Goal: Submit feedback/report problem: Provide input to the site owners about the experience or issues

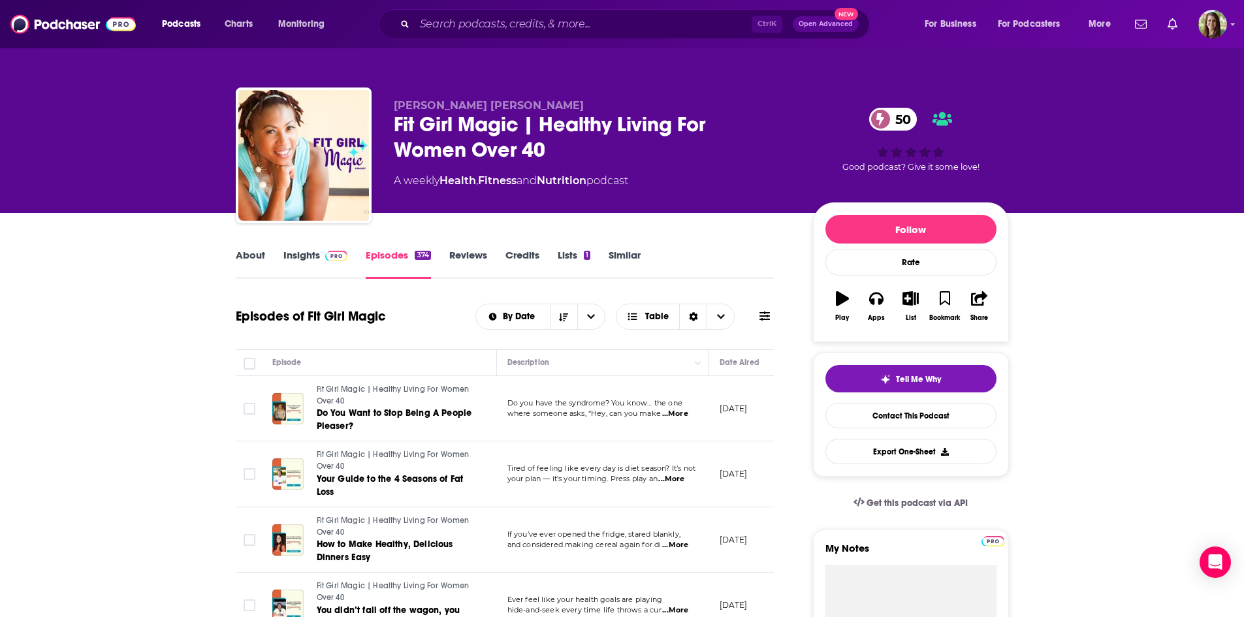
click at [330, 254] on img at bounding box center [336, 256] width 23 height 10
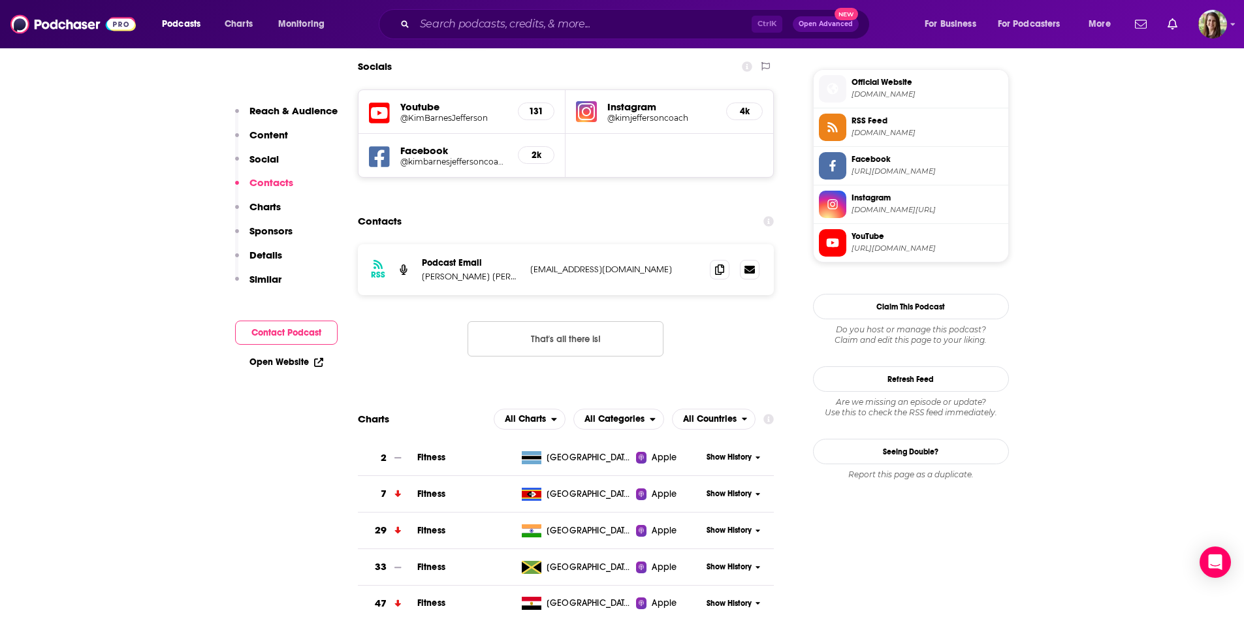
scroll to position [1240, 0]
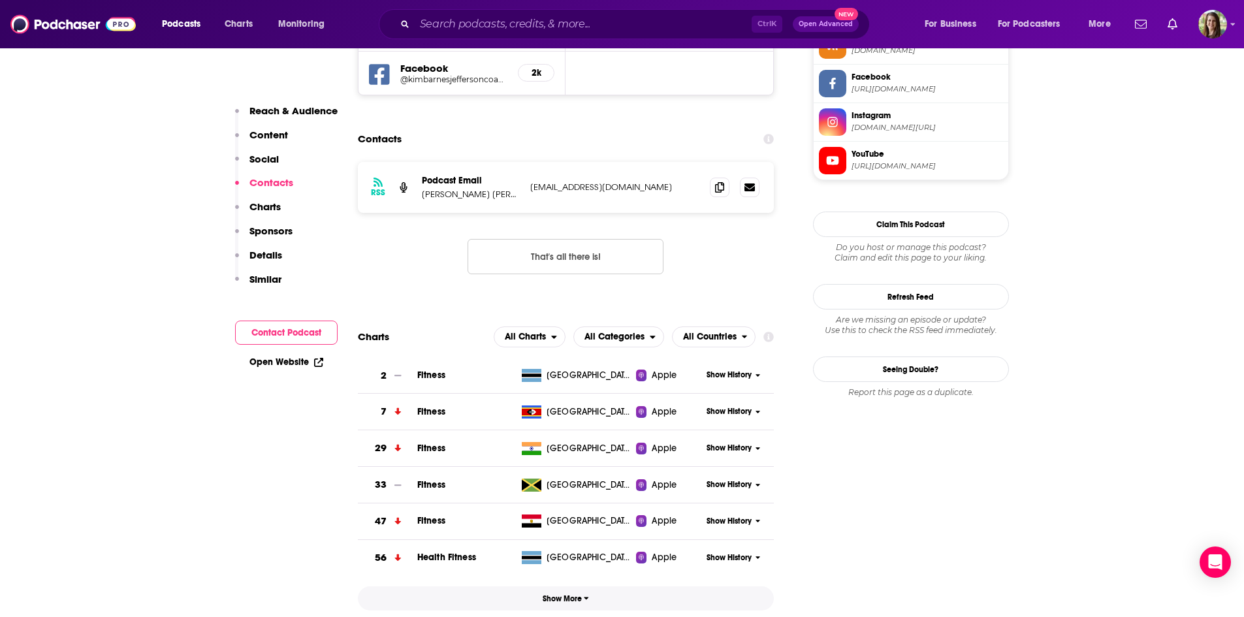
click at [580, 594] on span "Show More" at bounding box center [566, 598] width 46 height 9
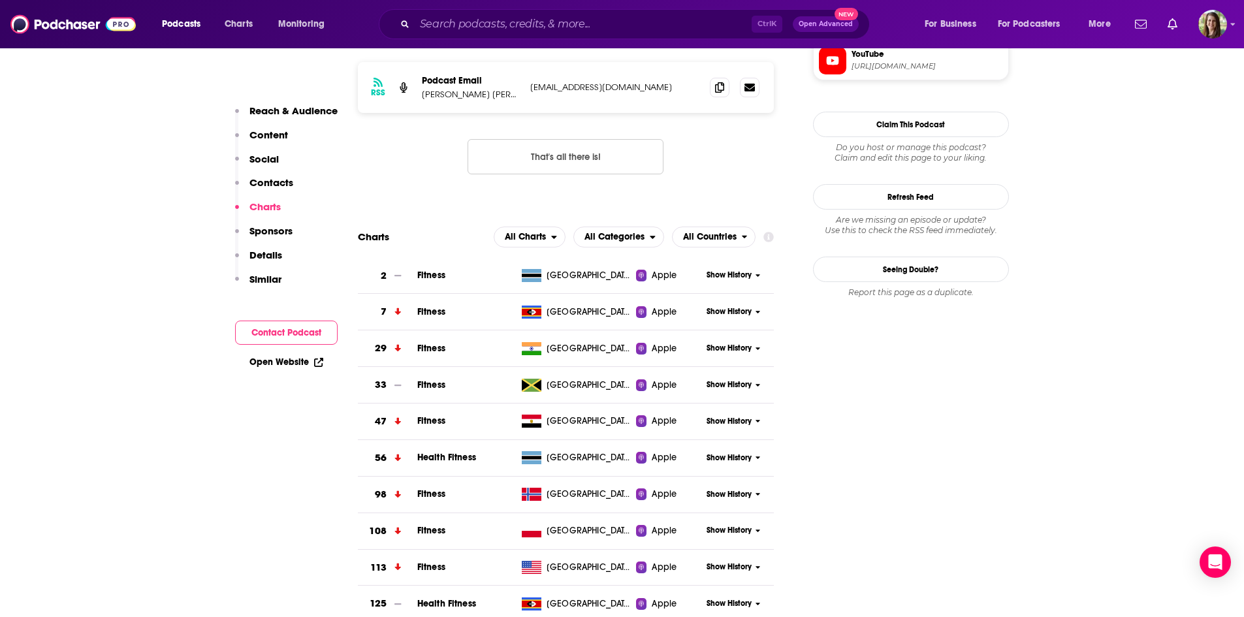
scroll to position [1371, 0]
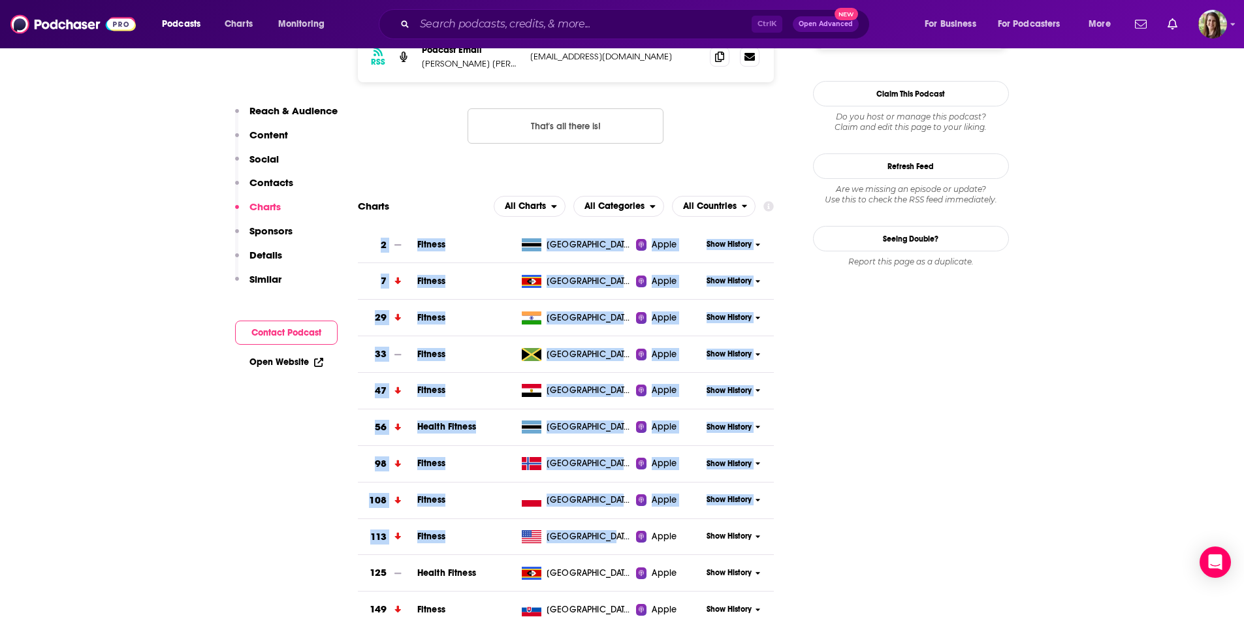
drag, startPoint x: 353, startPoint y: 471, endPoint x: 599, endPoint y: 471, distance: 245.5
click at [622, 530] on div "[GEOGRAPHIC_DATA]" at bounding box center [575, 536] width 119 height 13
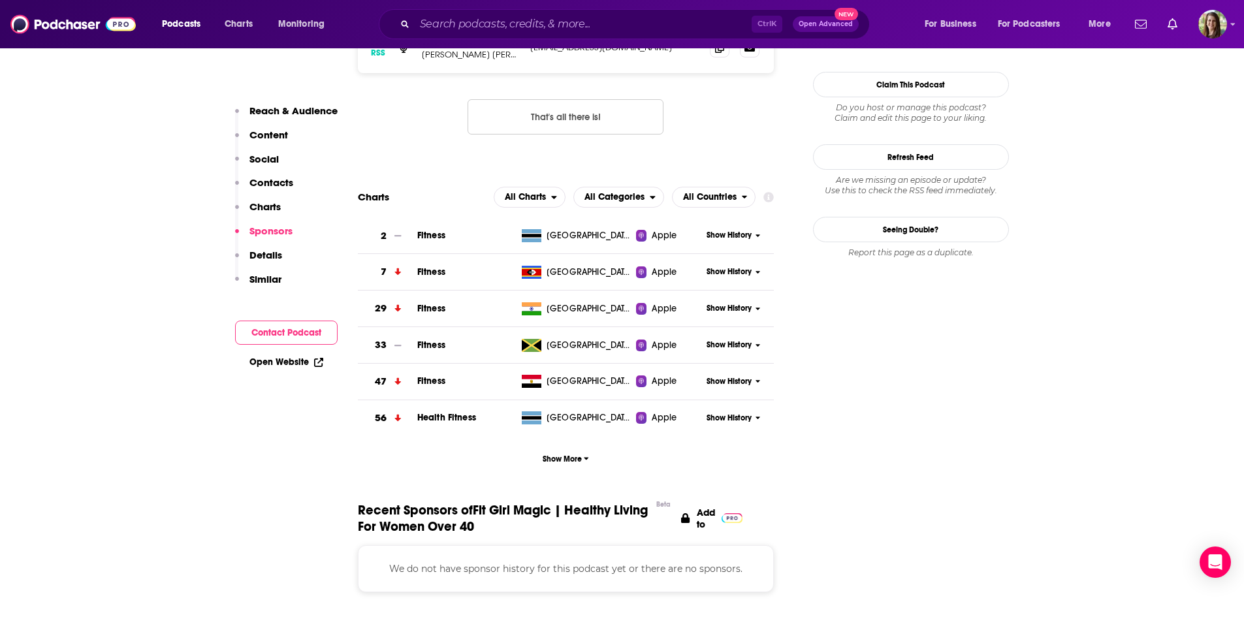
scroll to position [1306, 0]
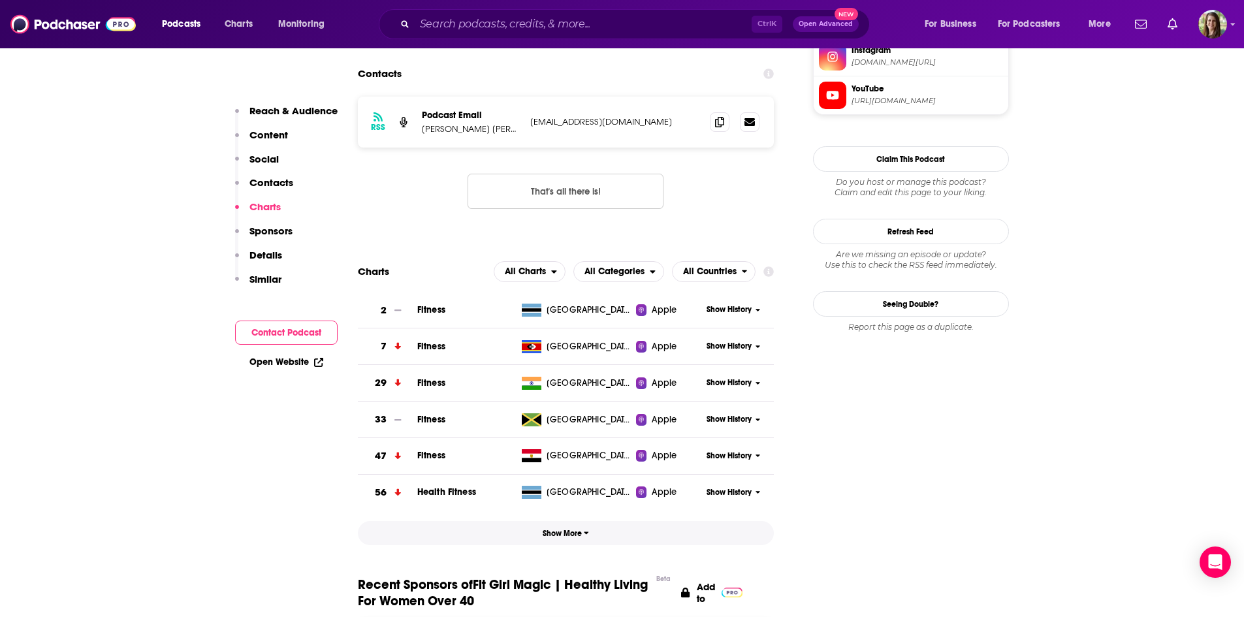
click at [562, 529] on span "Show More" at bounding box center [566, 533] width 46 height 9
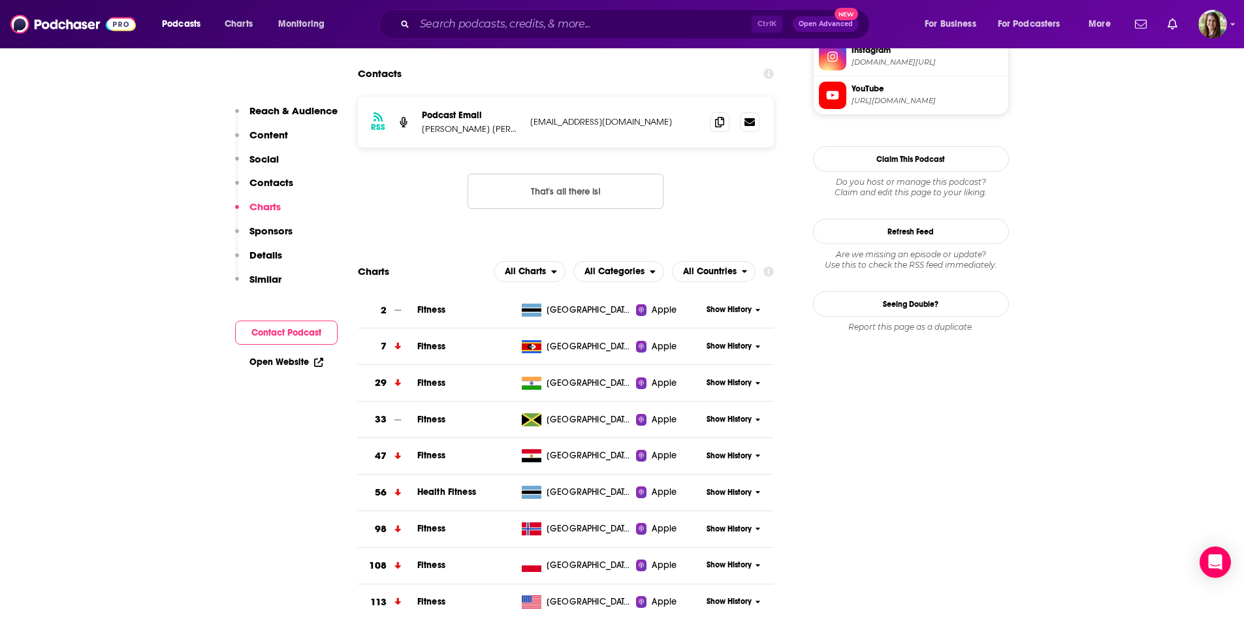
click at [719, 596] on span "Show History" at bounding box center [728, 601] width 45 height 11
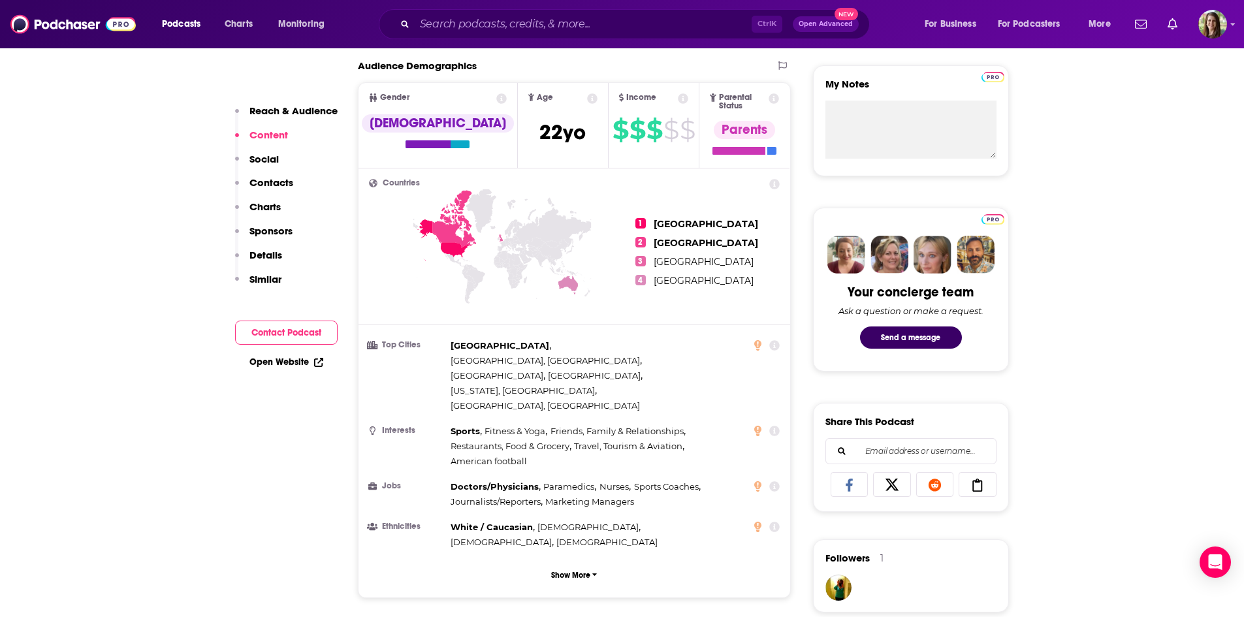
scroll to position [457, 0]
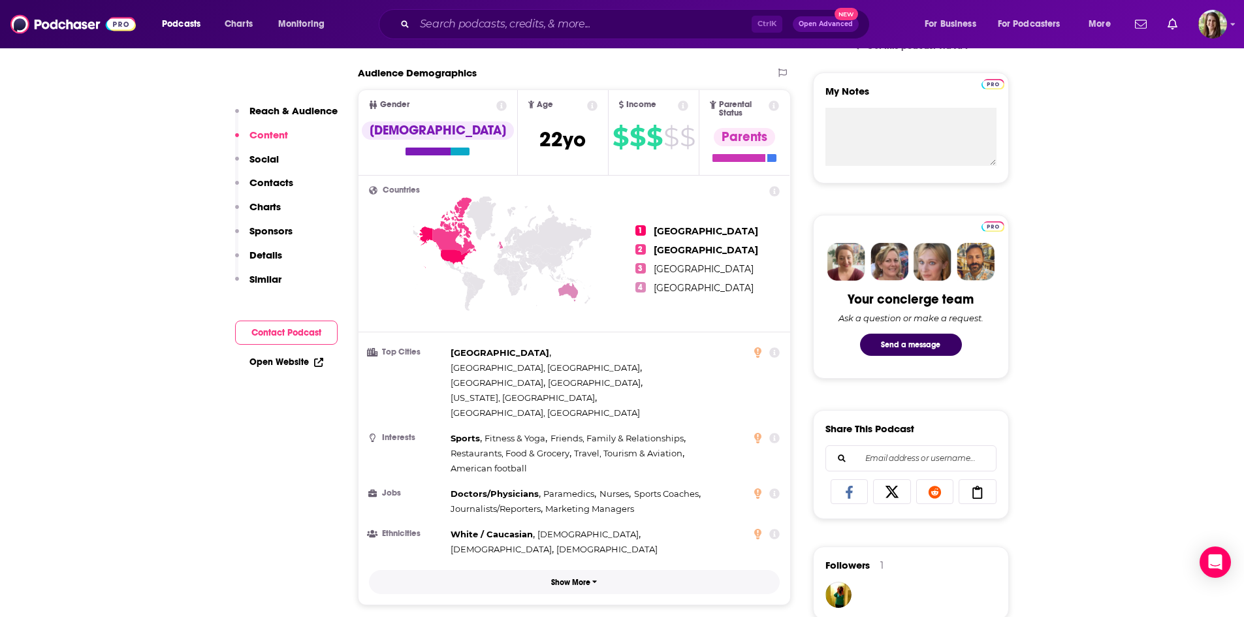
click at [586, 578] on p "Show More" at bounding box center [570, 582] width 39 height 9
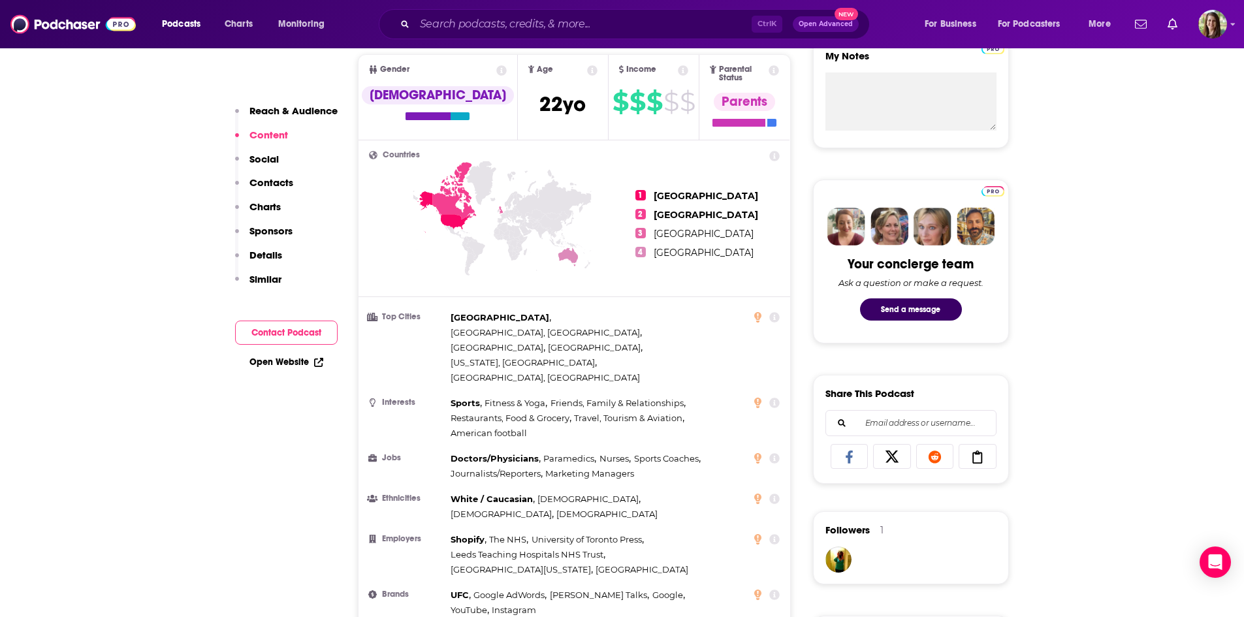
scroll to position [522, 0]
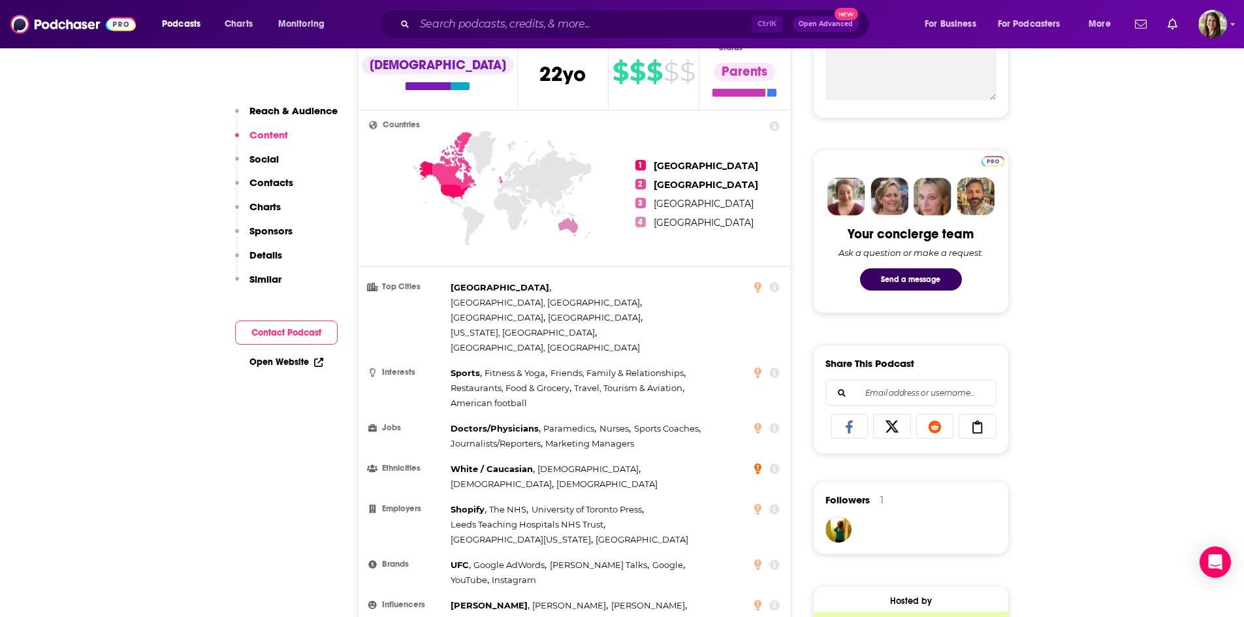
click at [759, 464] on icon at bounding box center [757, 469] width 7 height 10
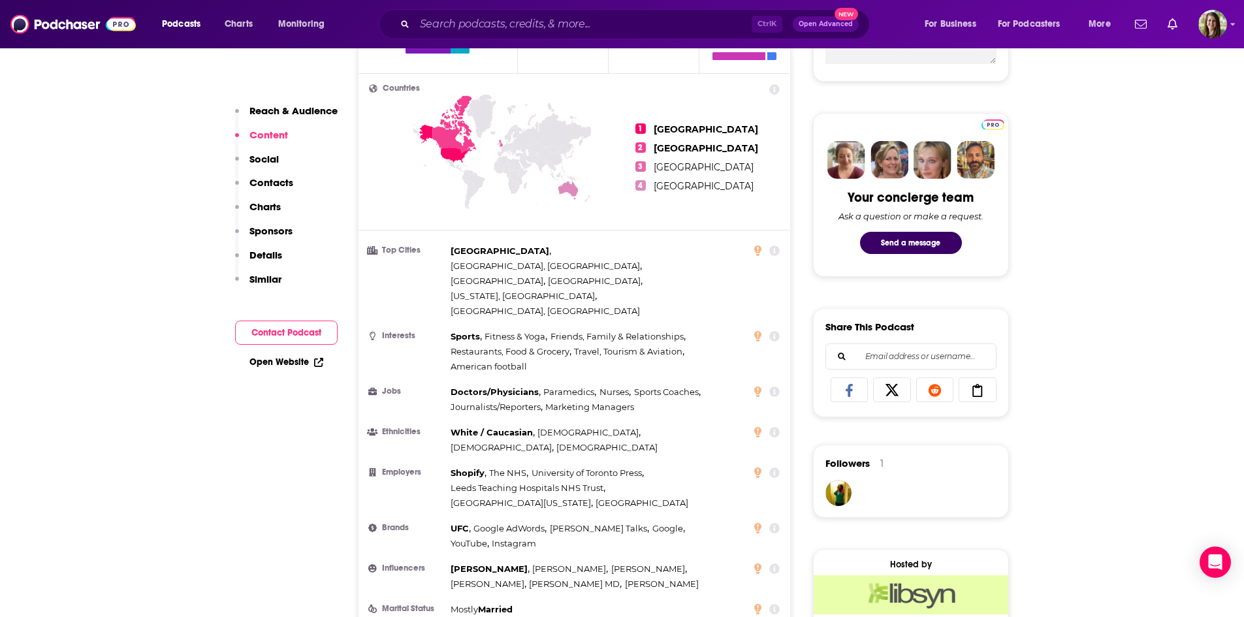
scroll to position [588, 0]
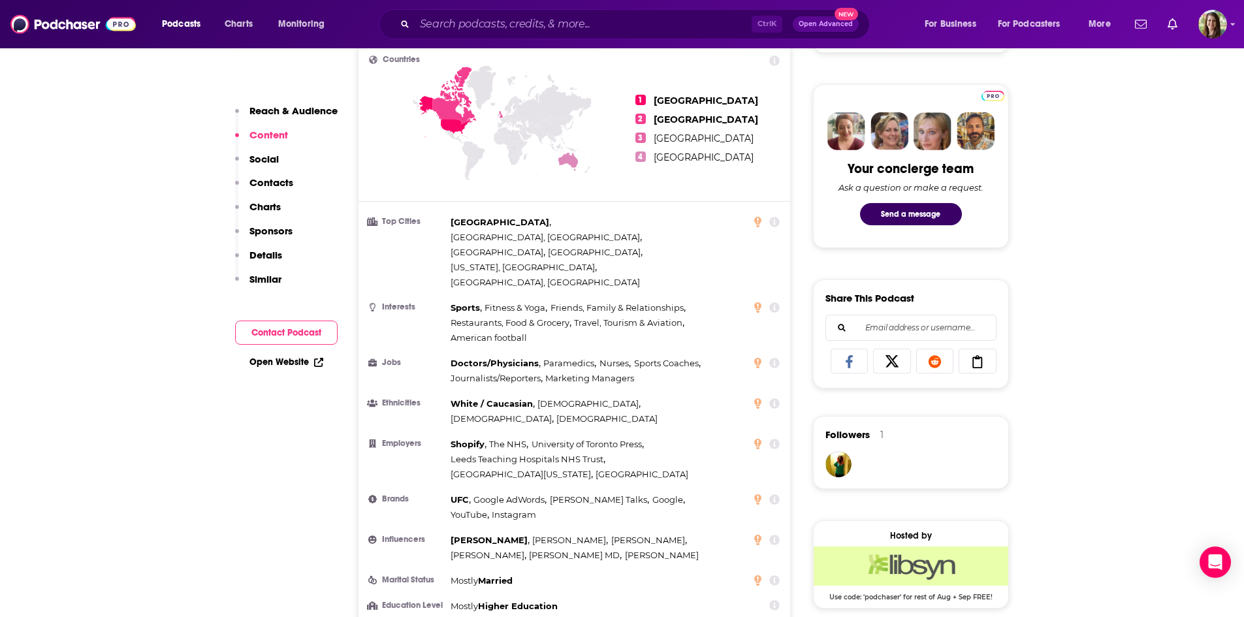
click at [778, 600] on icon at bounding box center [774, 605] width 10 height 10
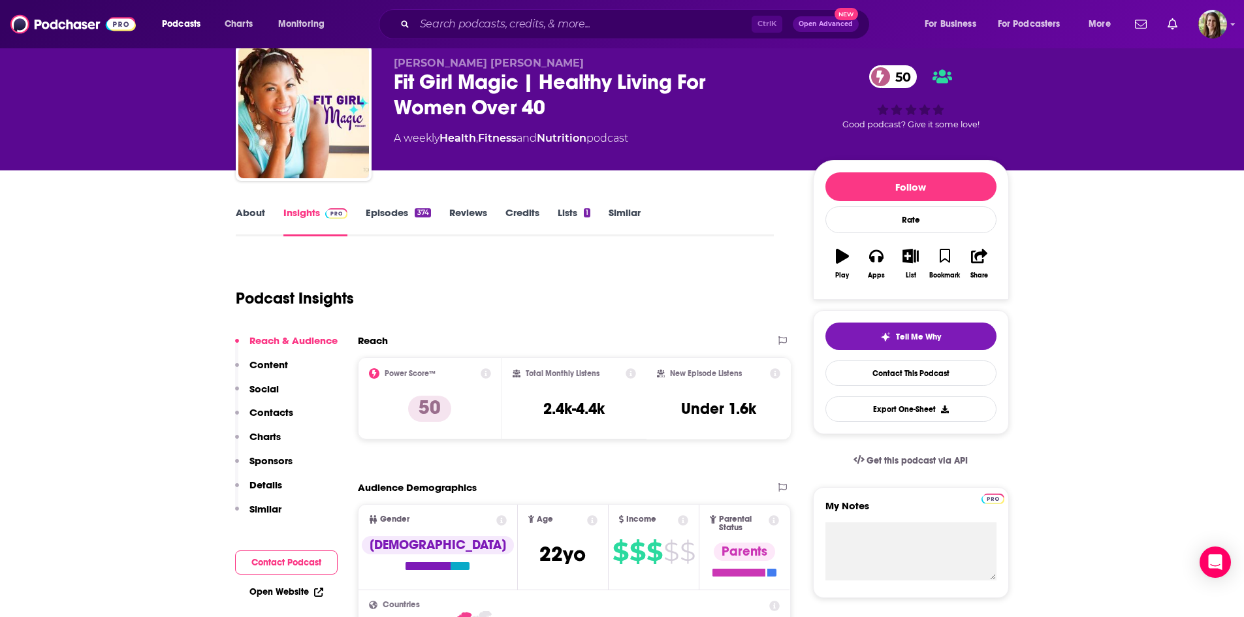
scroll to position [65, 0]
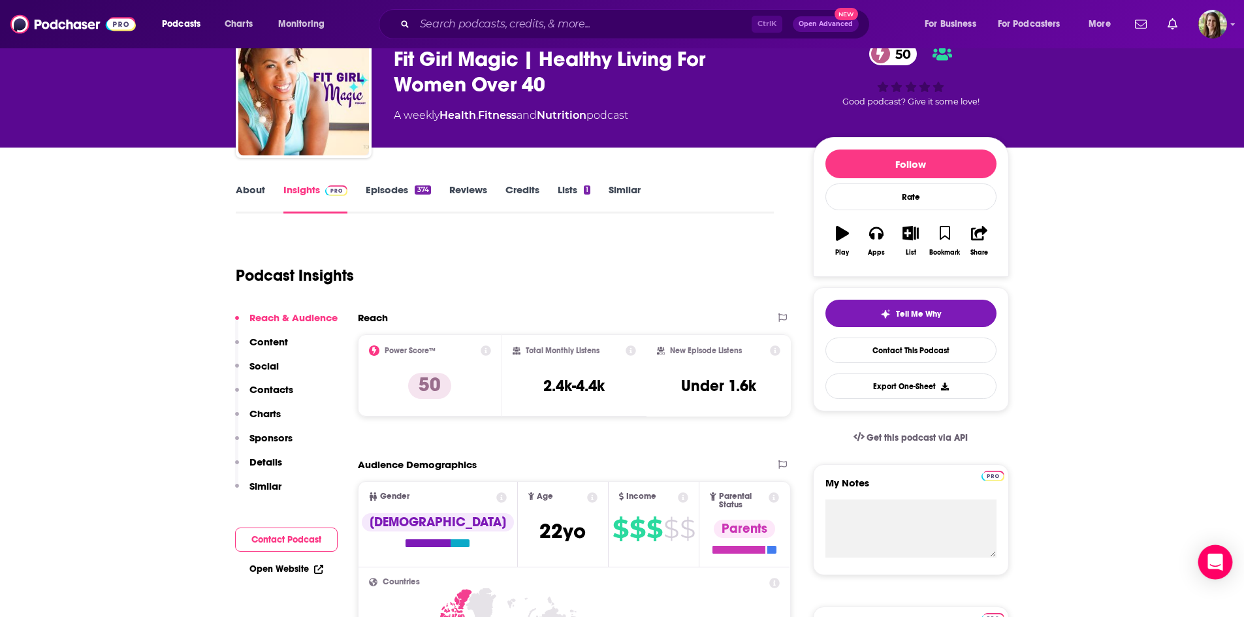
click at [1218, 563] on icon "Open Intercom Messenger" at bounding box center [1214, 562] width 15 height 17
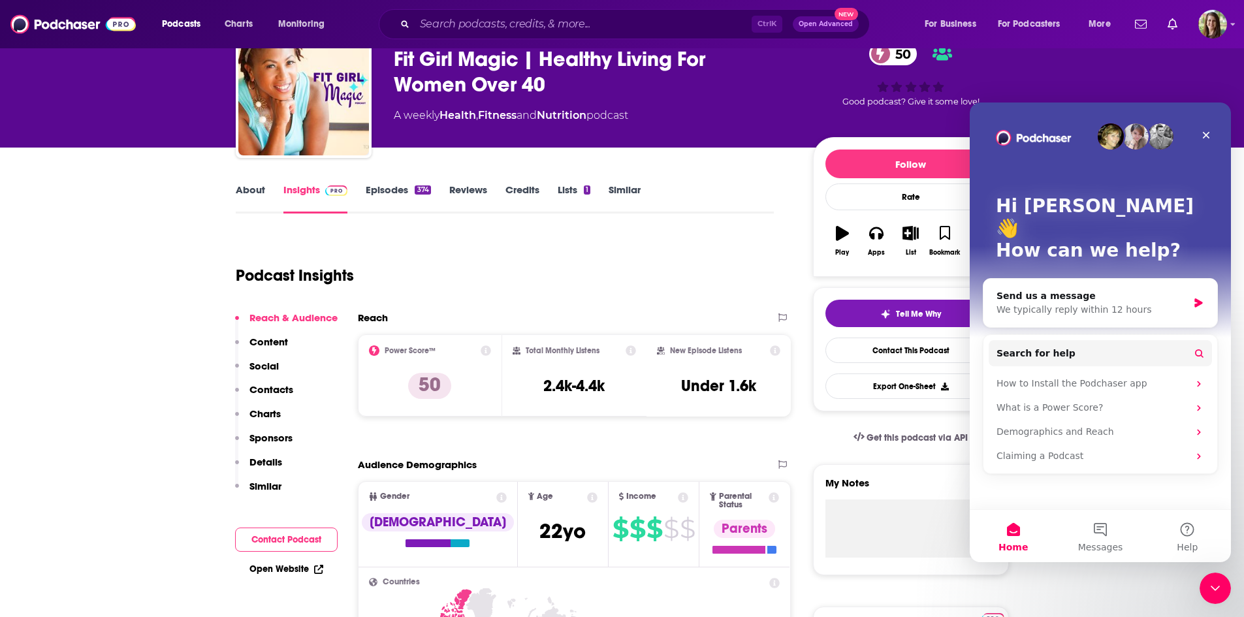
scroll to position [0, 0]
click at [1105, 522] on button "1 Messages" at bounding box center [1099, 536] width 87 height 52
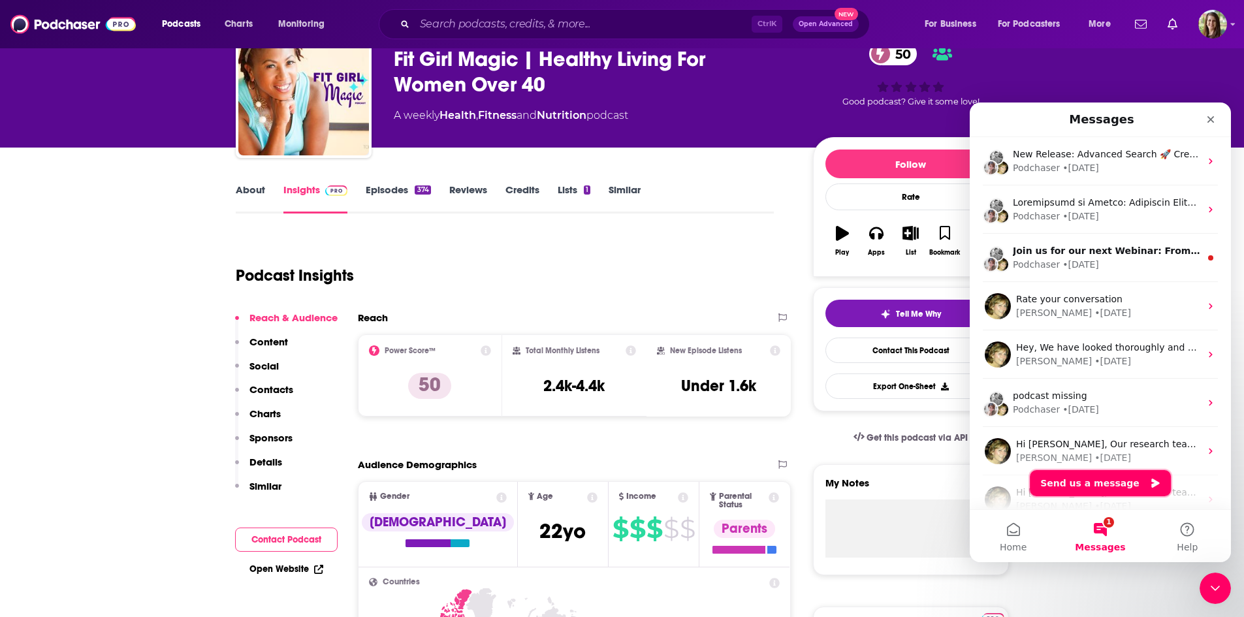
click at [1120, 485] on button "Send us a message" at bounding box center [1100, 483] width 141 height 26
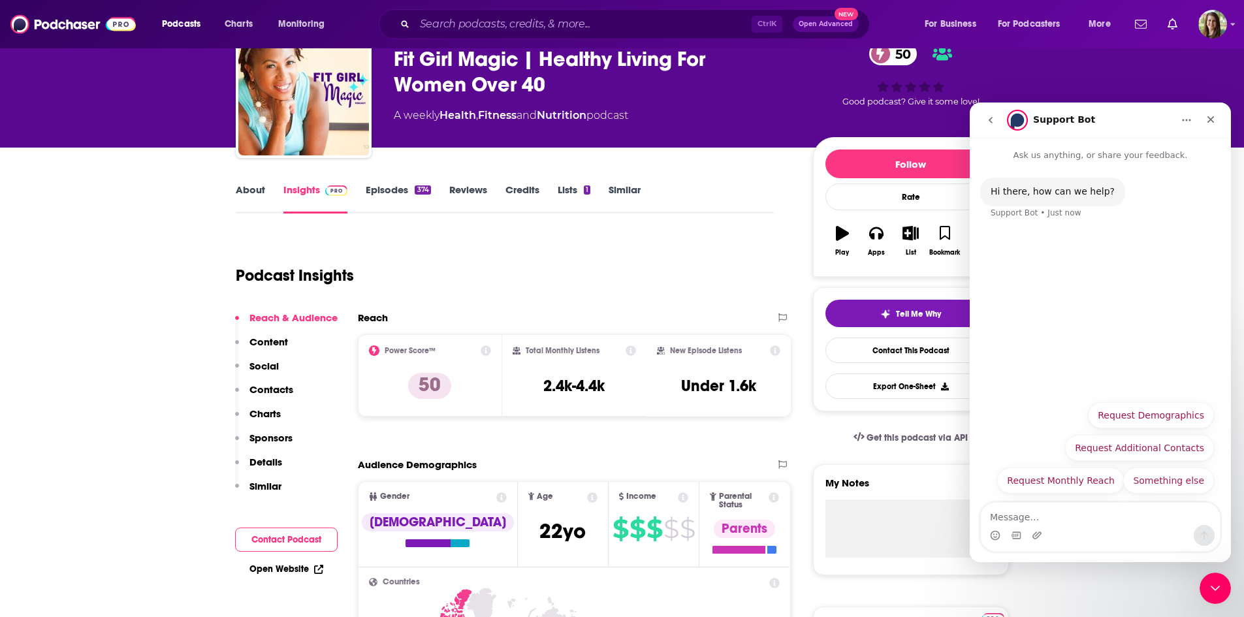
click at [1071, 520] on textarea "Message…" at bounding box center [1100, 514] width 239 height 22
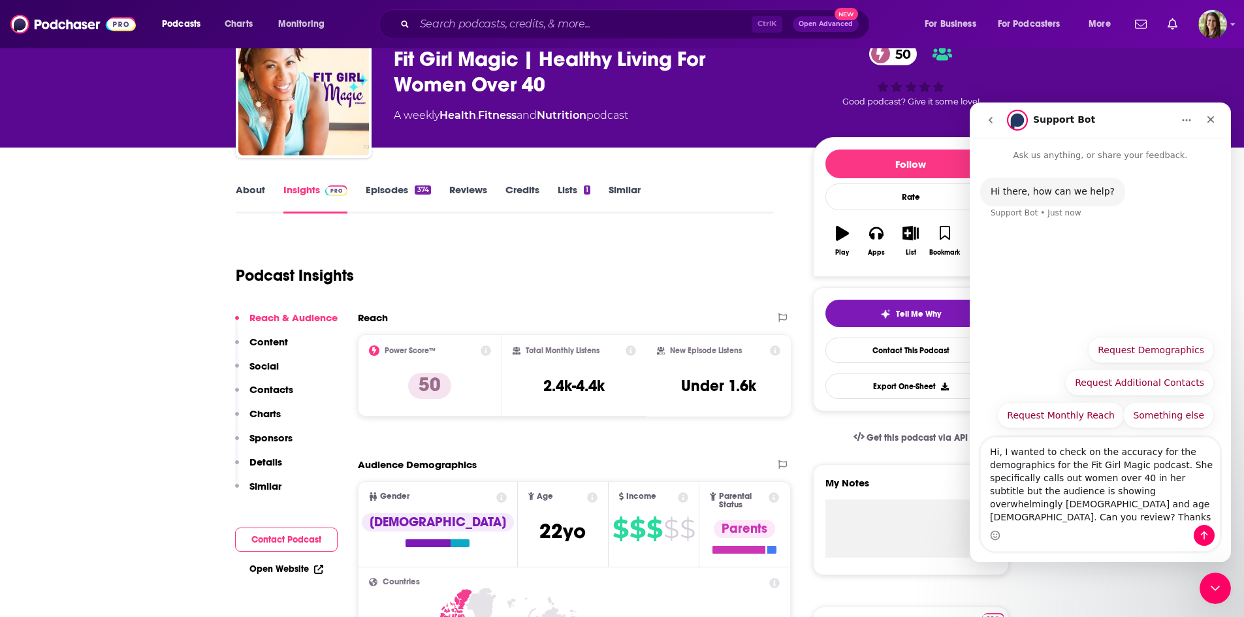
type textarea "Hi, I wanted to check on the accuracy for the demographics for the Fit Girl Mag…"
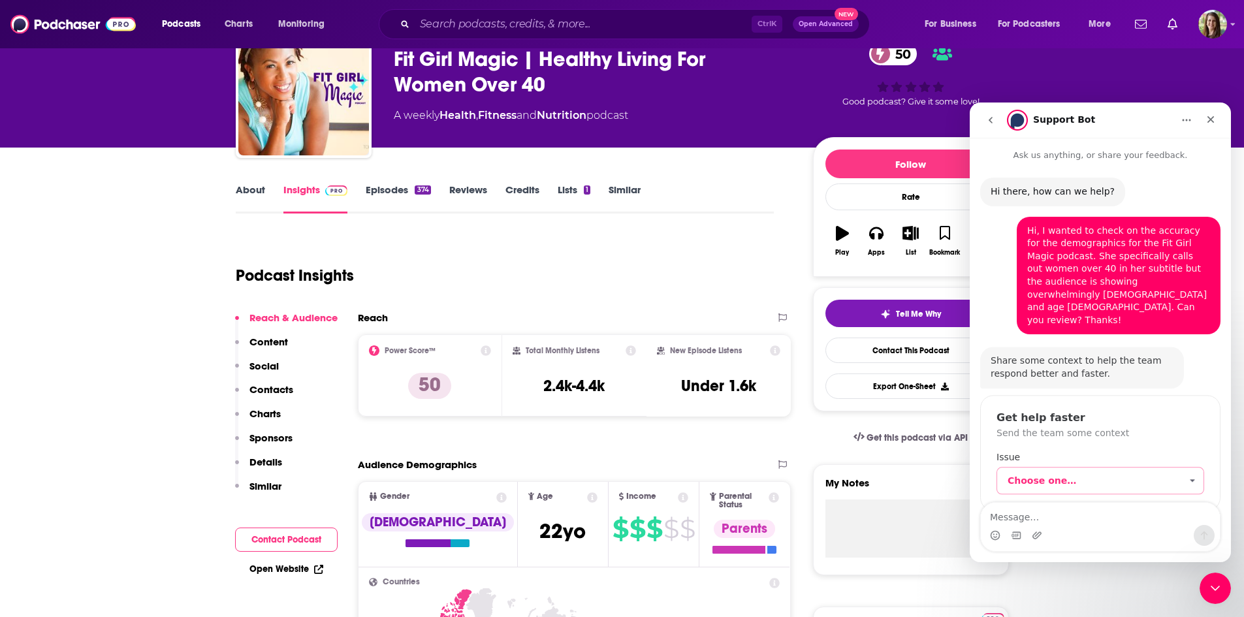
scroll to position [2, 0]
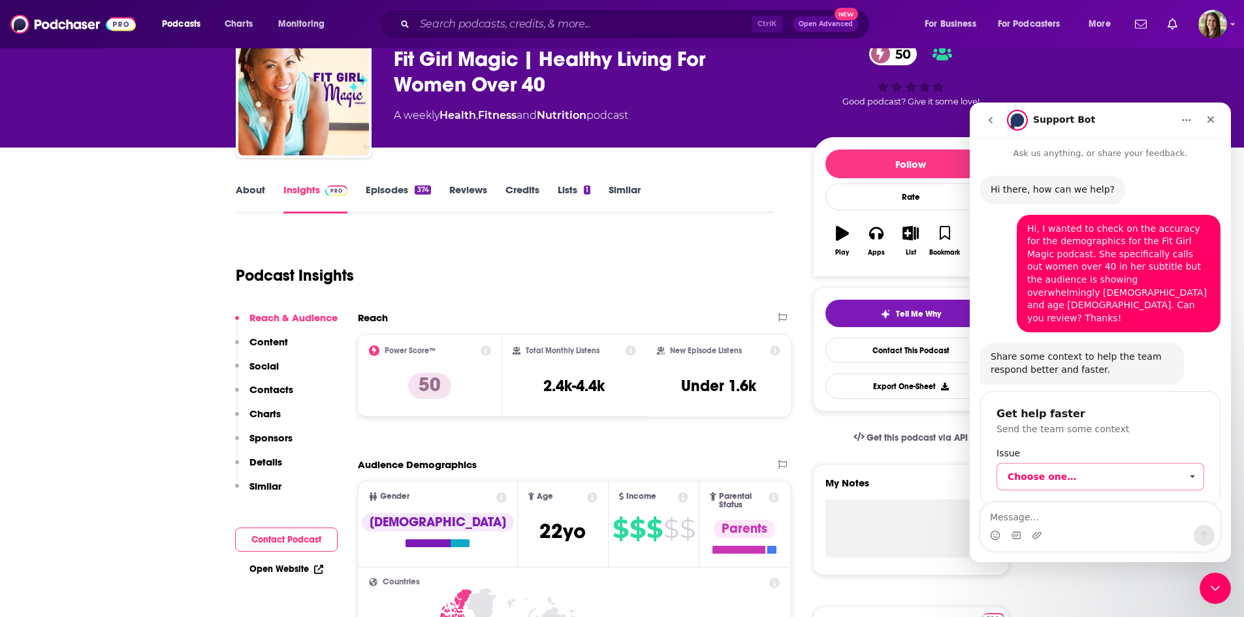
click at [1064, 464] on span "Choose one…" at bounding box center [1093, 477] width 173 height 26
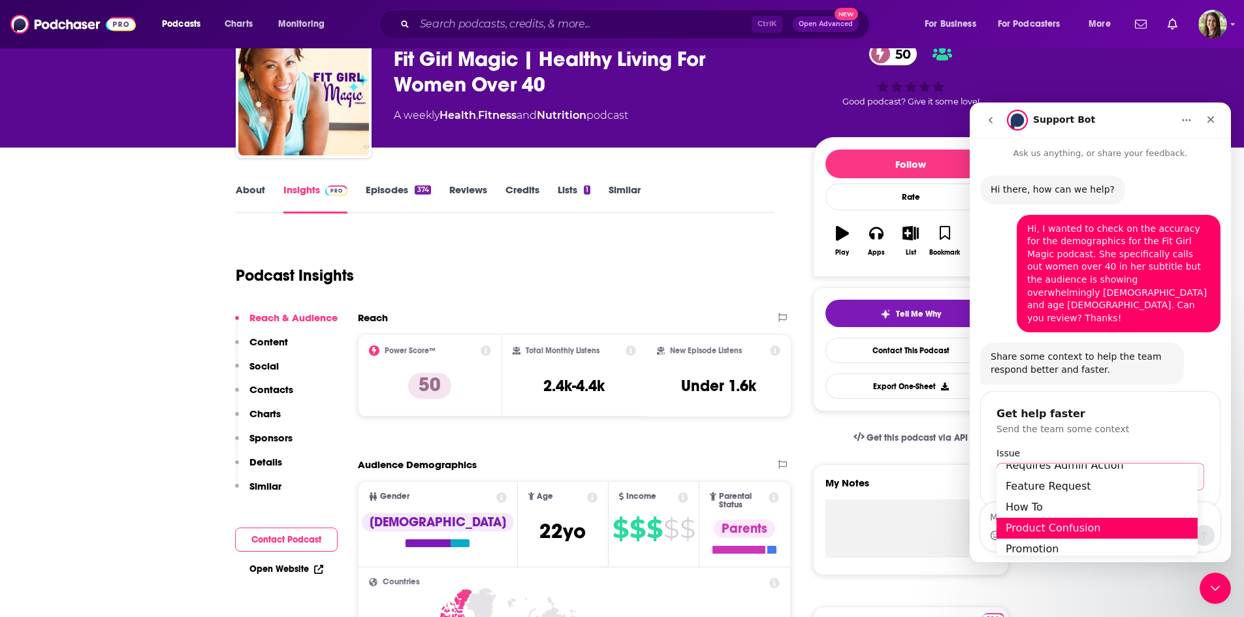
scroll to position [0, 0]
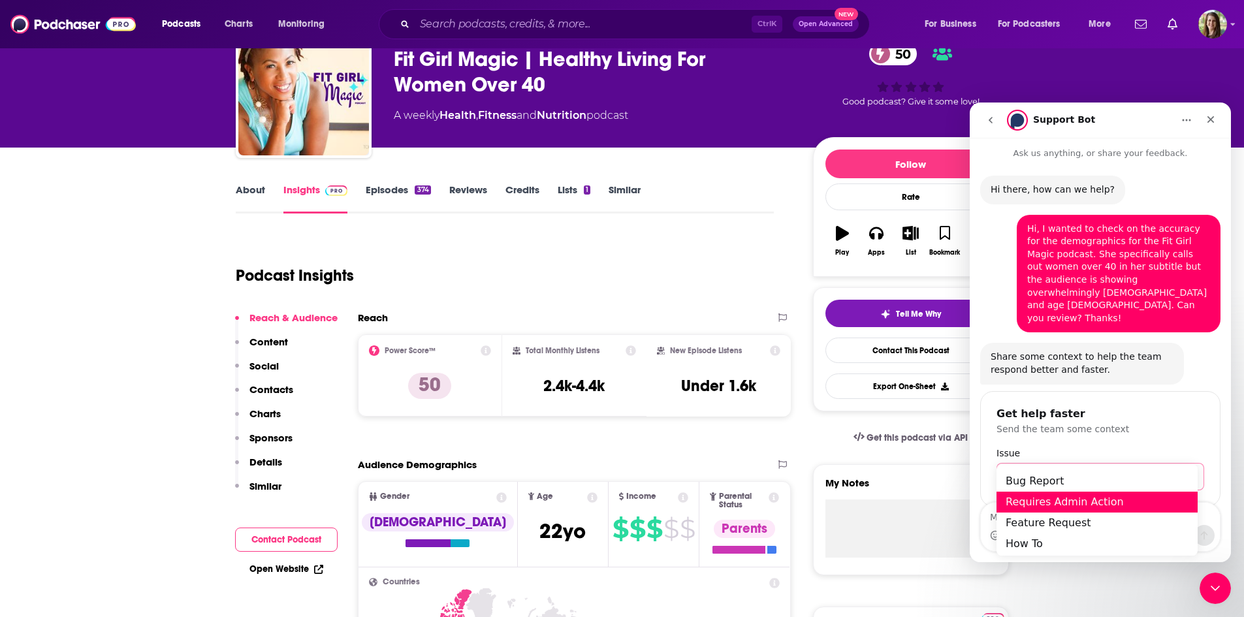
click at [1098, 504] on div "Requires Admin Action" at bounding box center [1096, 502] width 201 height 21
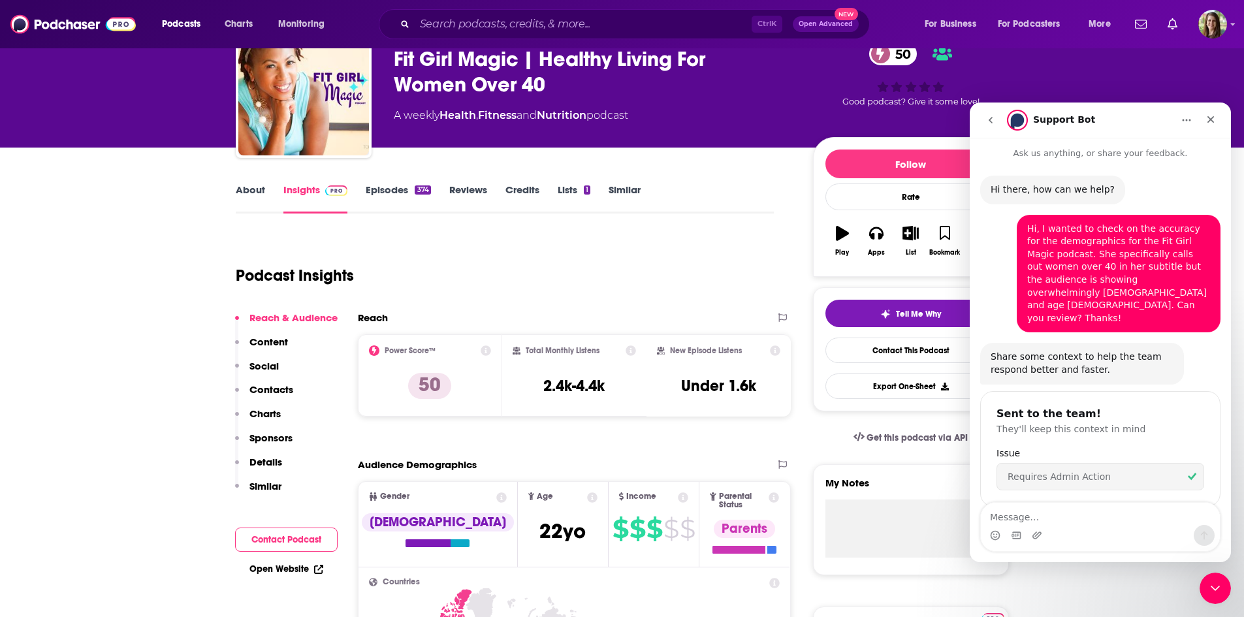
click at [1117, 490] on div "Hi there, how can we help? Support Bot • 1m ago Hi, I wanted to check on the ac…" at bounding box center [1100, 408] width 240 height 465
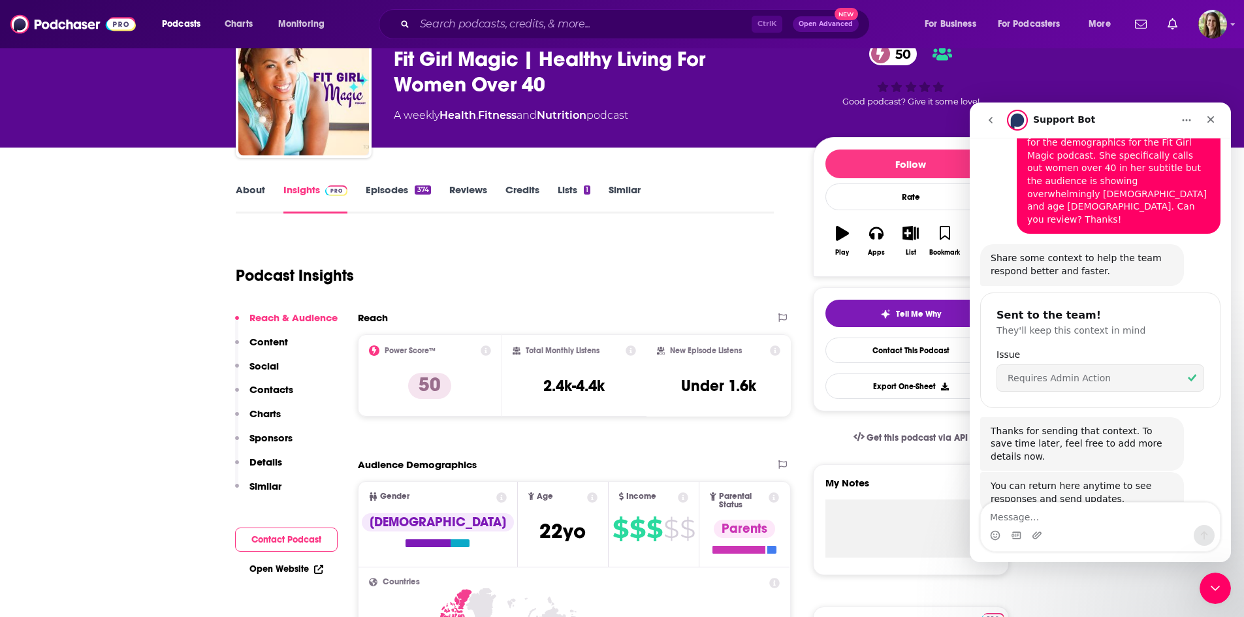
click at [1107, 525] on div "Intercom messenger" at bounding box center [1100, 535] width 239 height 21
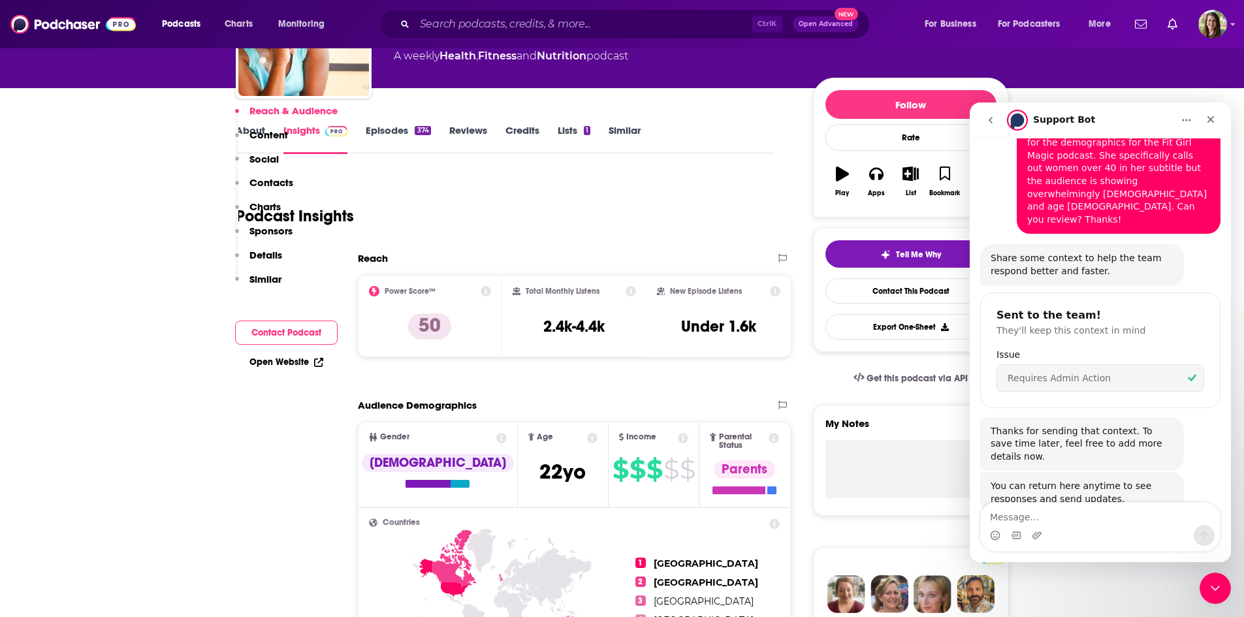
scroll to position [0, 0]
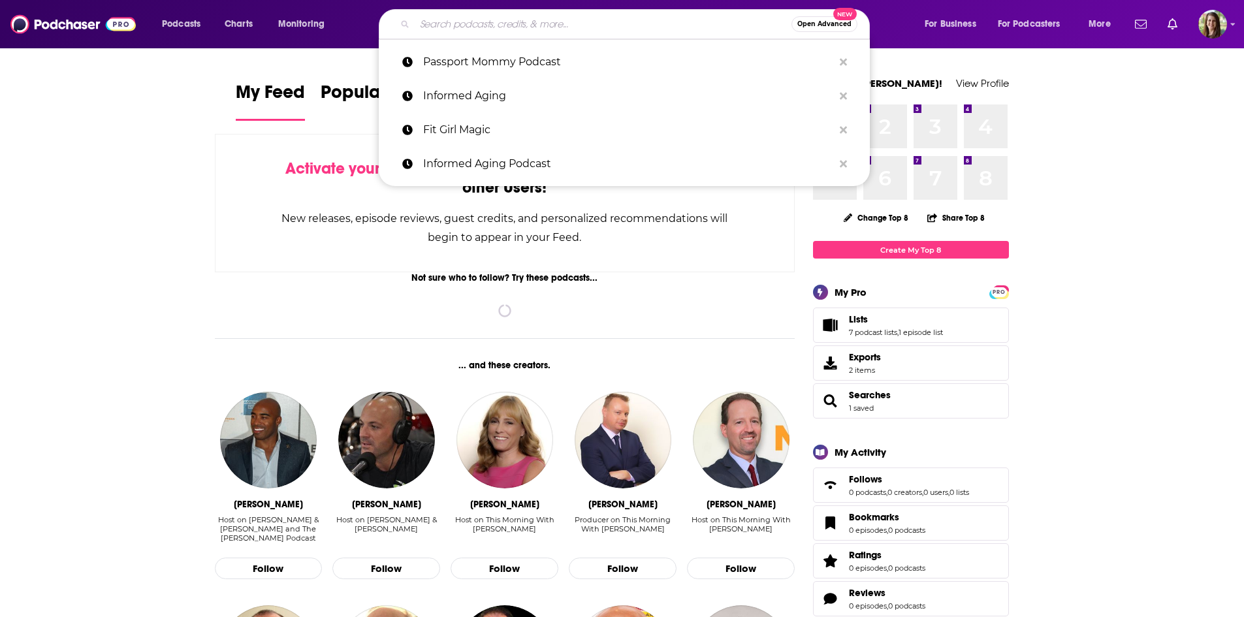
click at [503, 27] on input "Search podcasts, credits, & more..." at bounding box center [603, 24] width 377 height 21
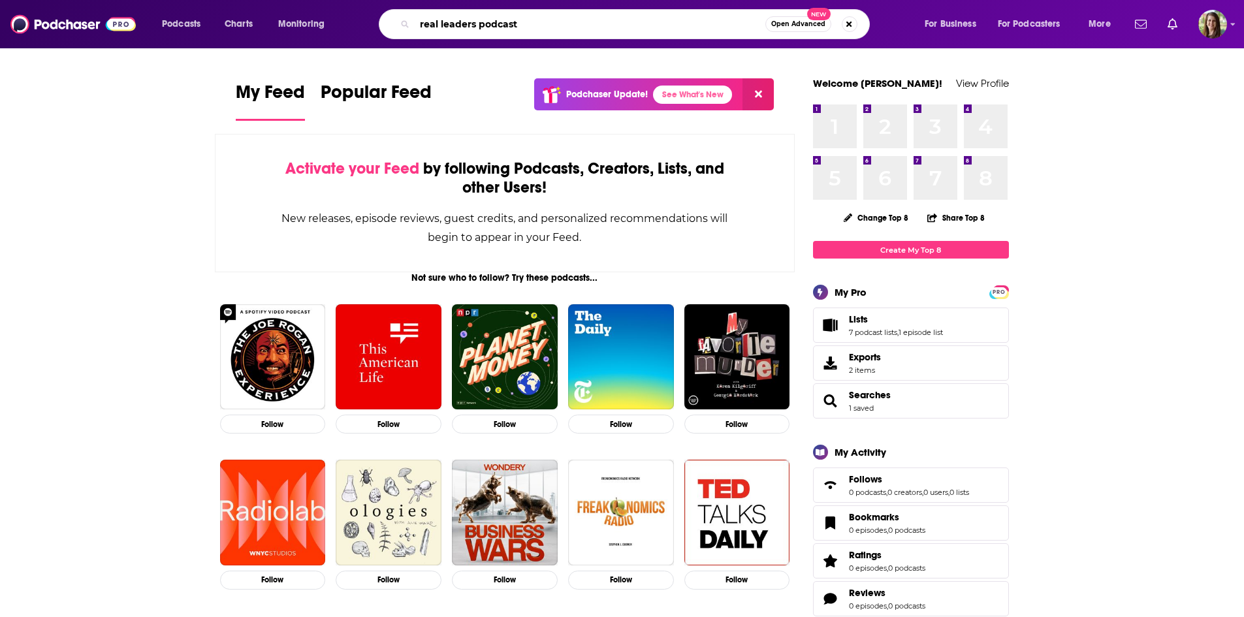
type input "real leaders podcast"
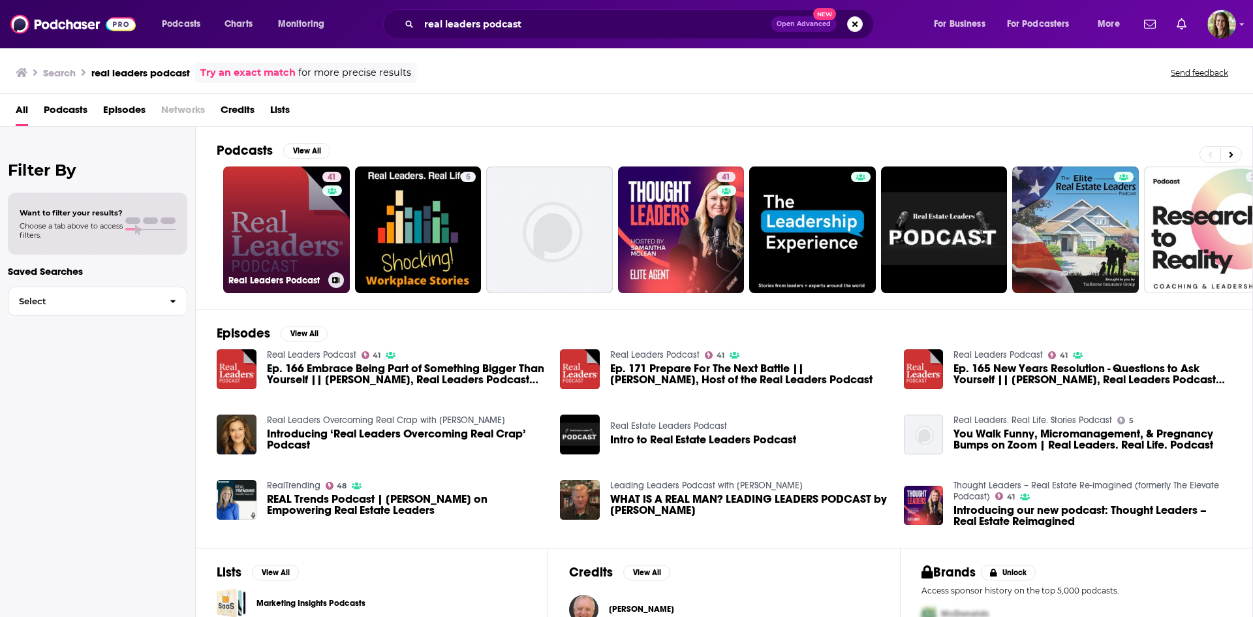
click at [284, 240] on link "41 Real Leaders Podcast" at bounding box center [286, 229] width 127 height 127
